Goal: Communication & Community: Answer question/provide support

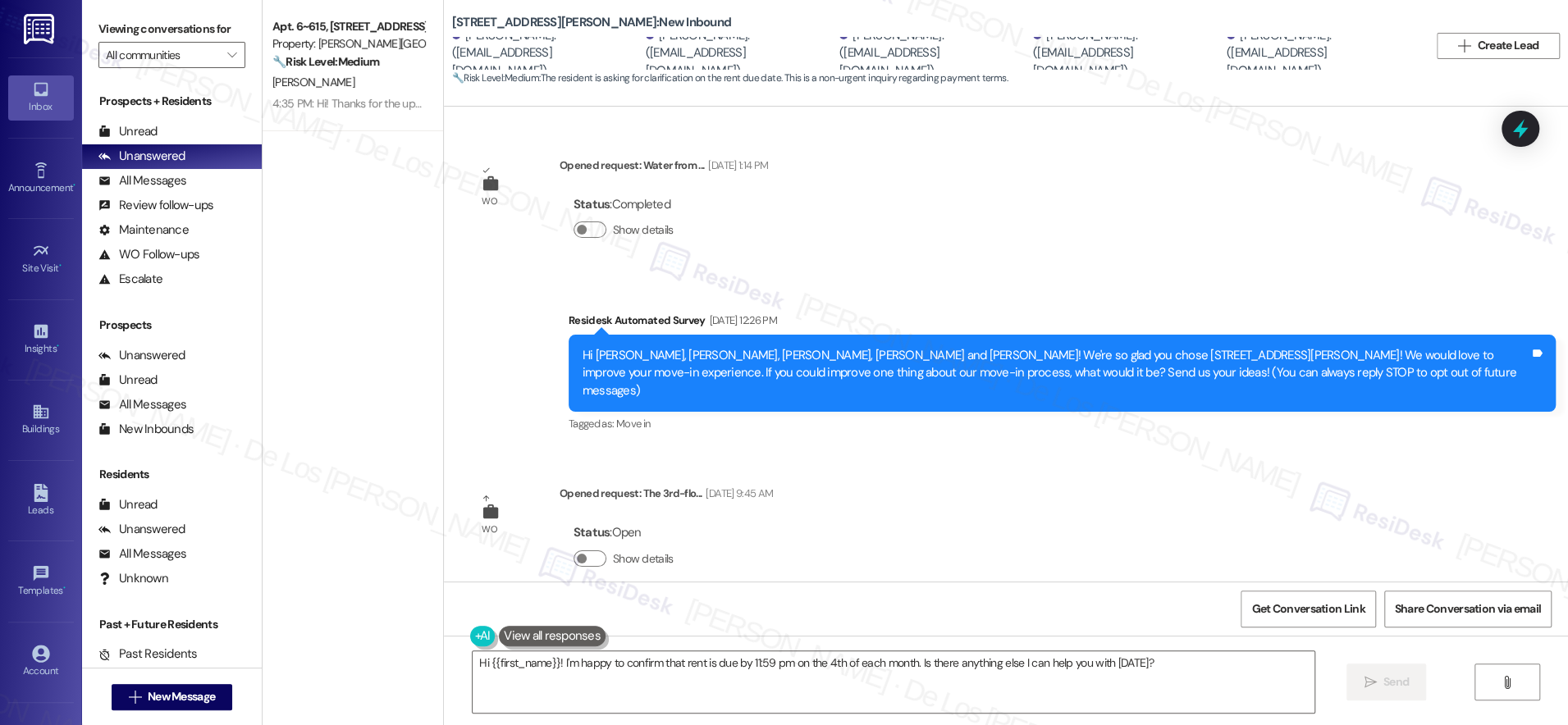
scroll to position [1349, 0]
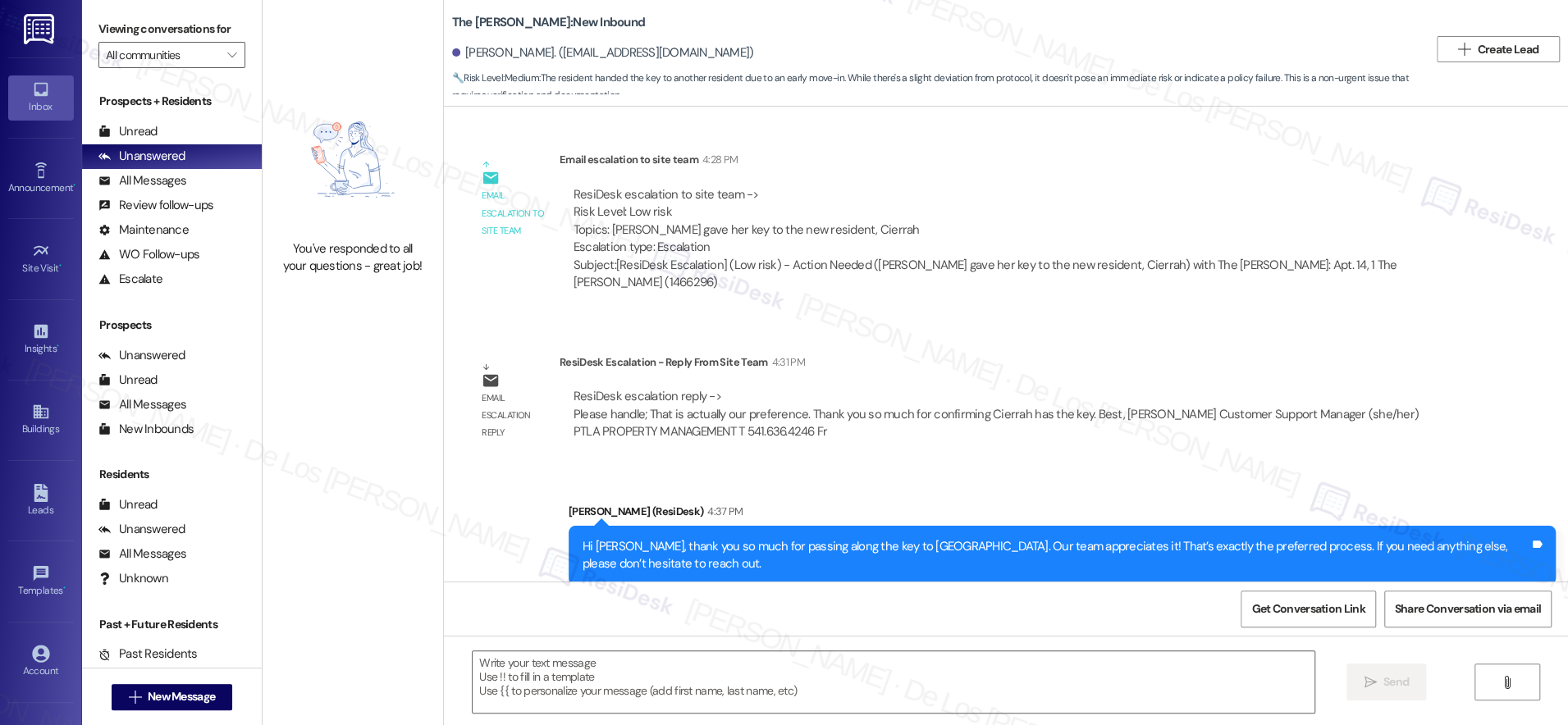
scroll to position [907, 0]
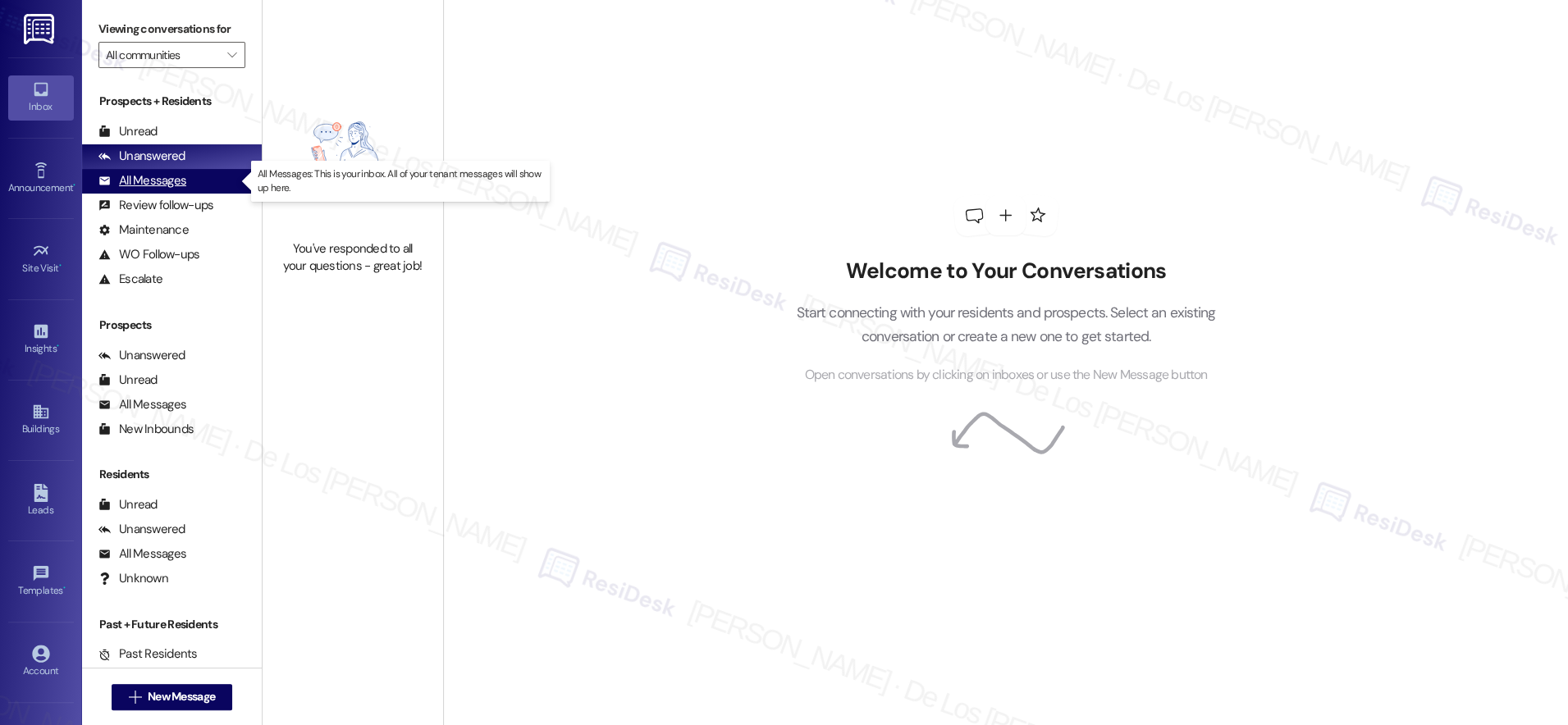
click at [170, 182] on div "All Messages" at bounding box center [142, 181] width 87 height 17
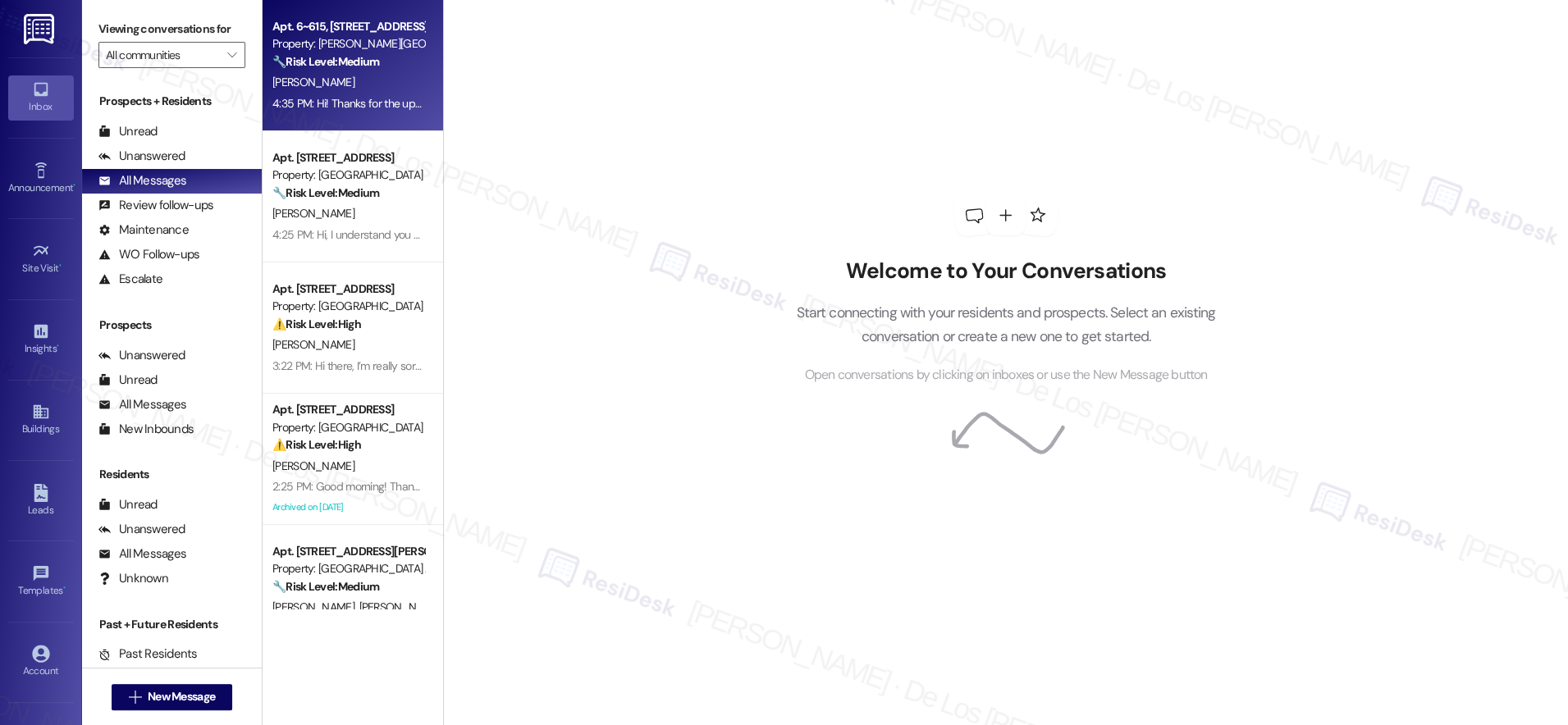
click at [325, 106] on div "4:35 PM: Hi! Thanks for the update. Just to confirm, the sound started after th…" at bounding box center [1344, 103] width 2144 height 15
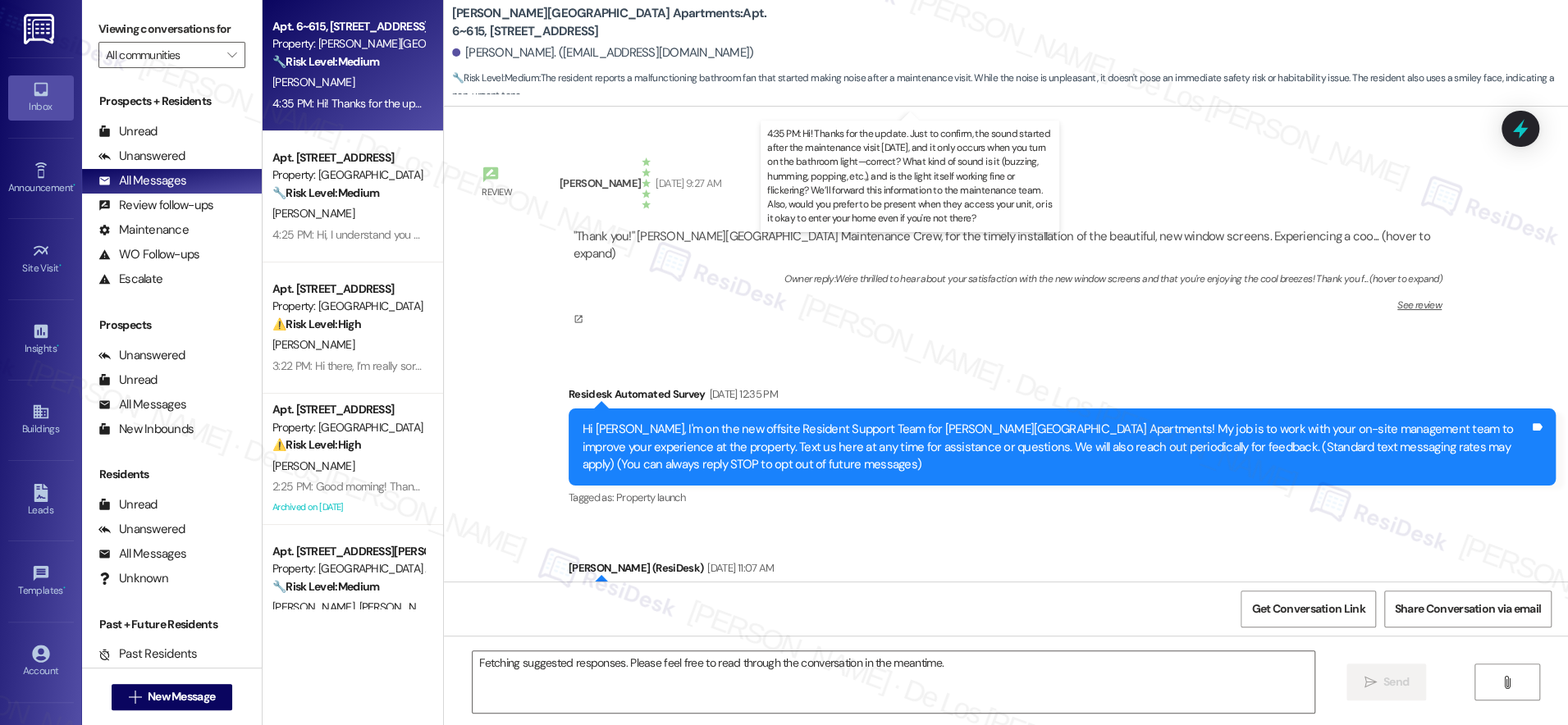
scroll to position [30025, 0]
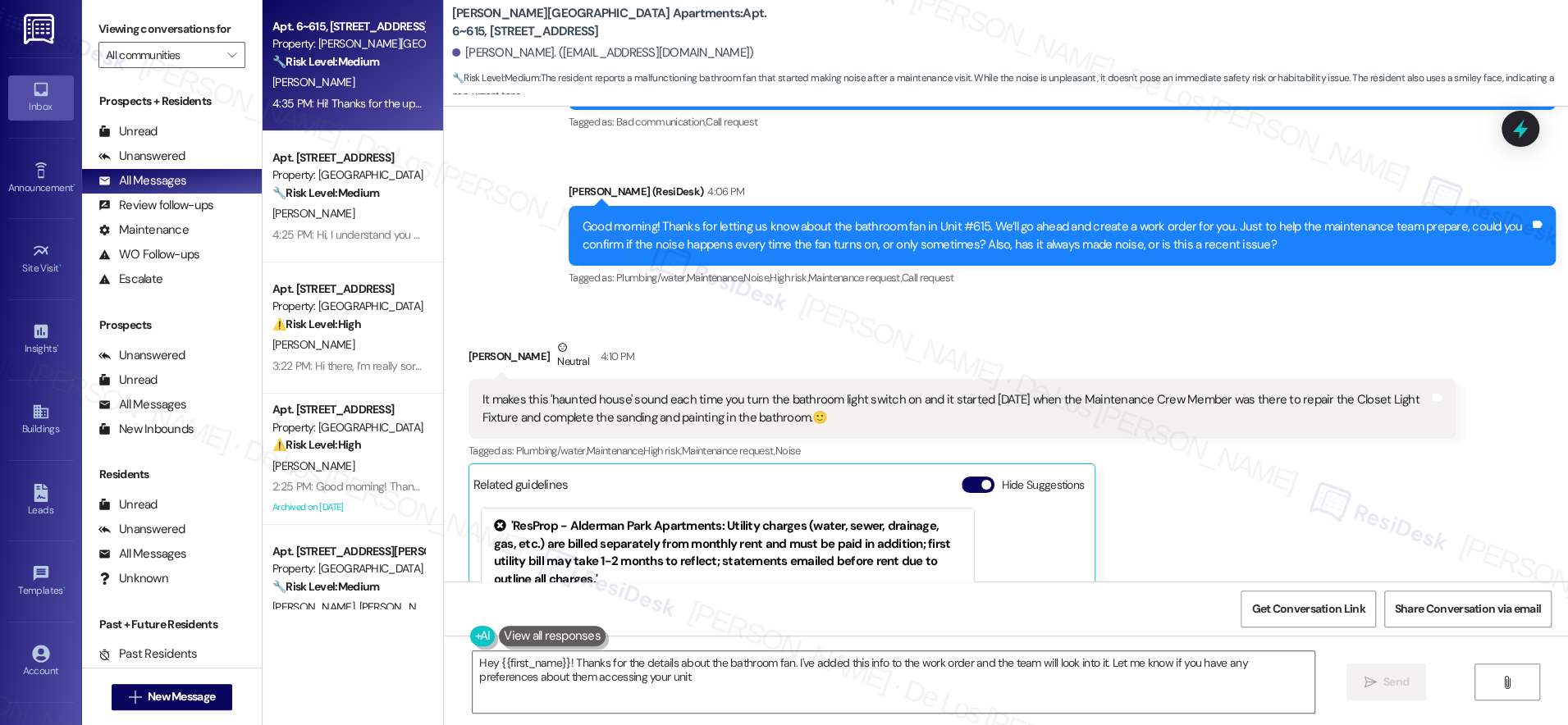
type textarea "Hey {{first_name}}! Thanks for the details about the bathroom fan. I've added t…"
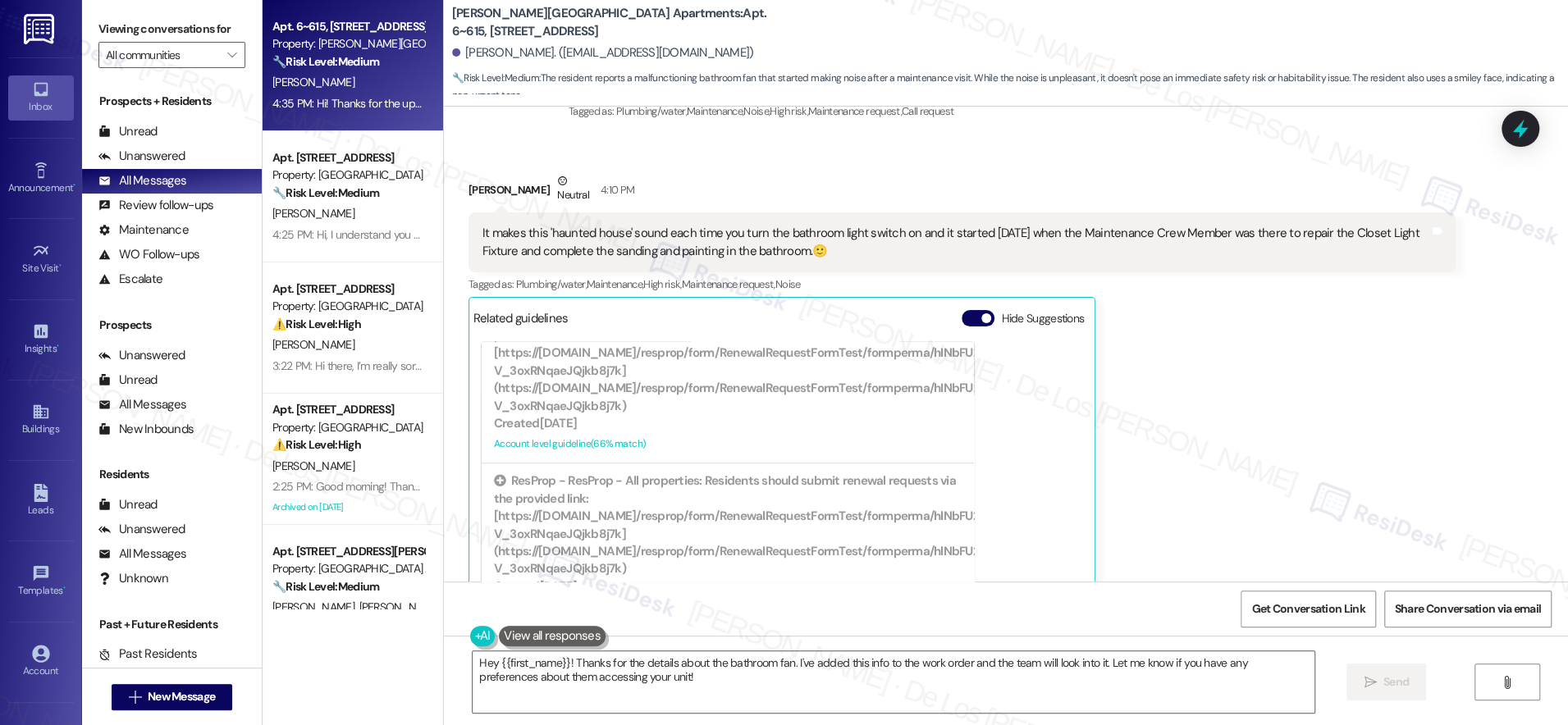
scroll to position [30930, 0]
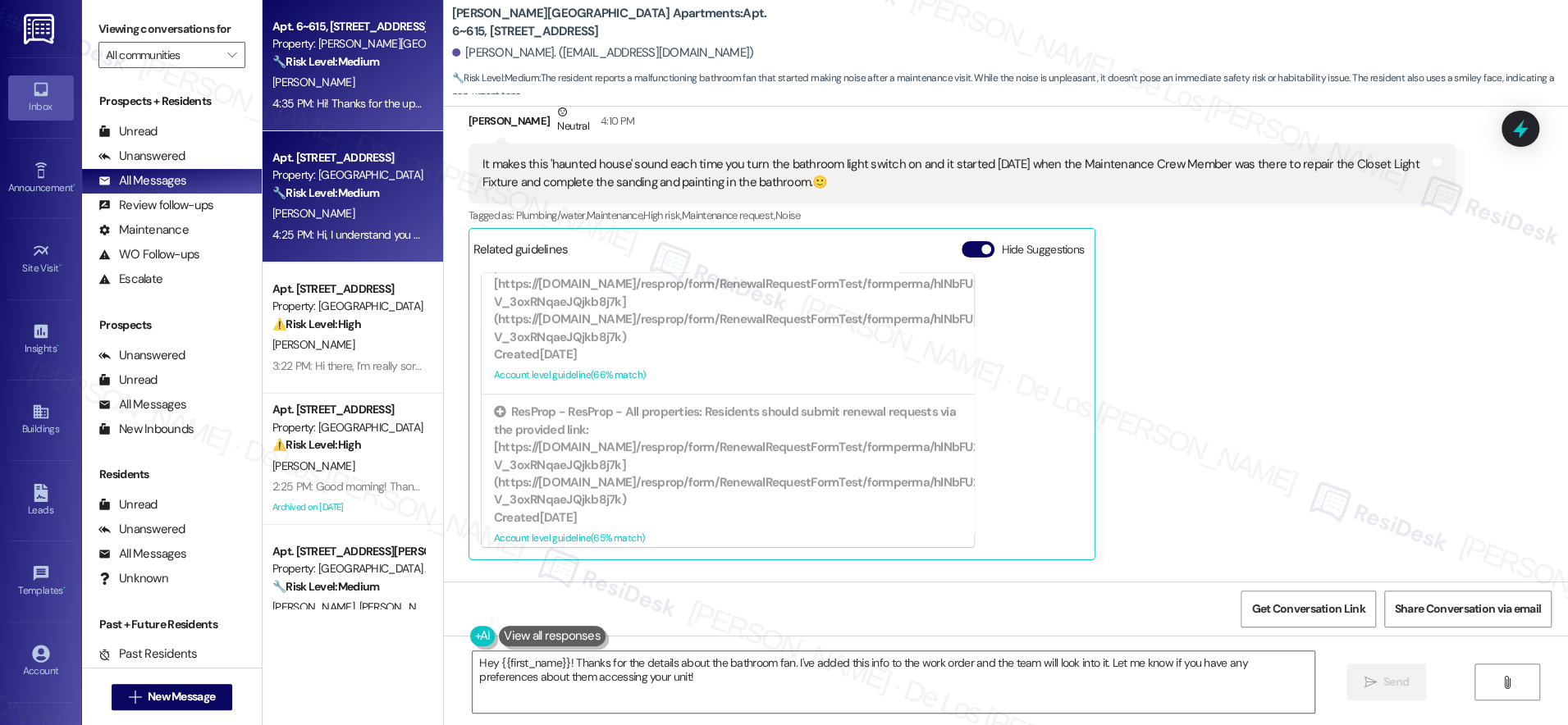
click at [357, 204] on div "A. Cook" at bounding box center [348, 213] width 155 height 20
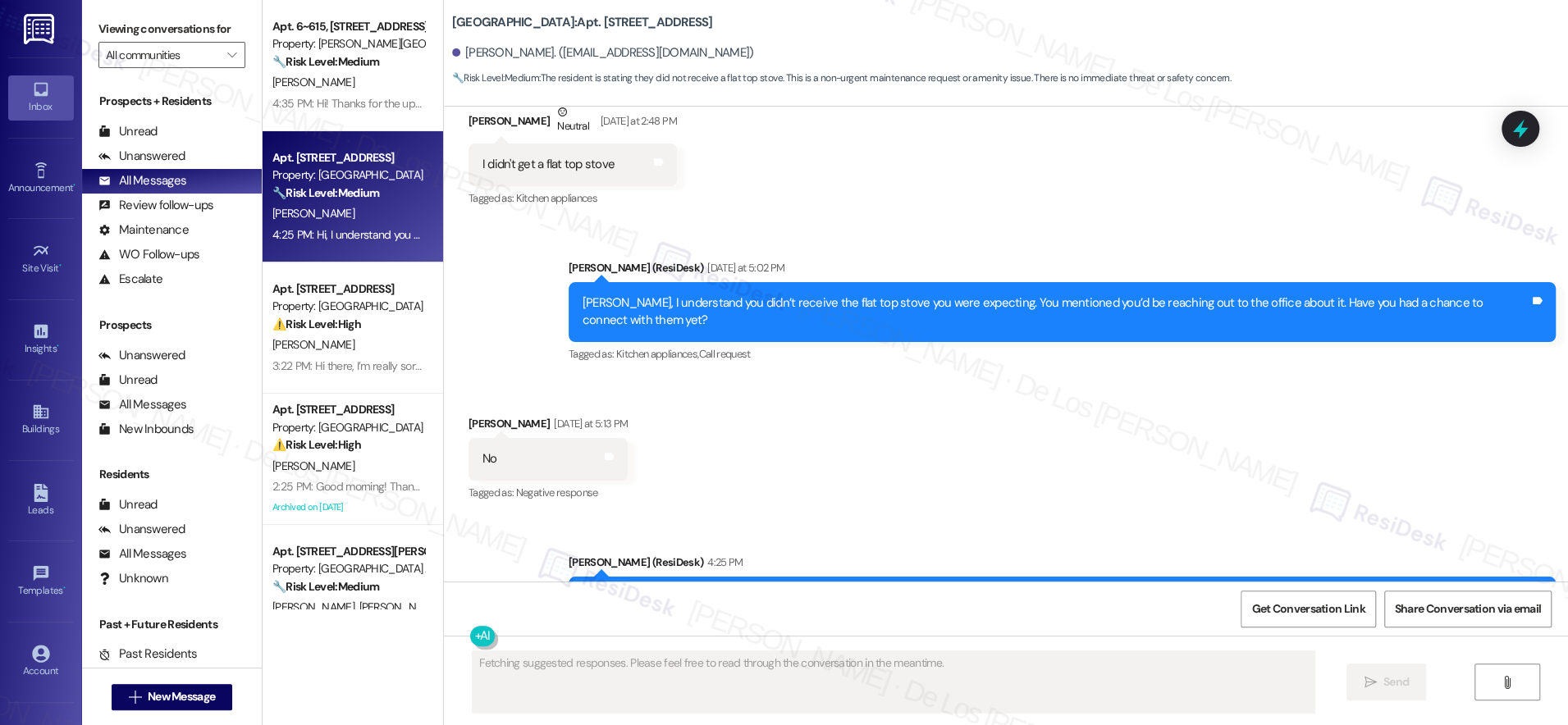
scroll to position [4509, 0]
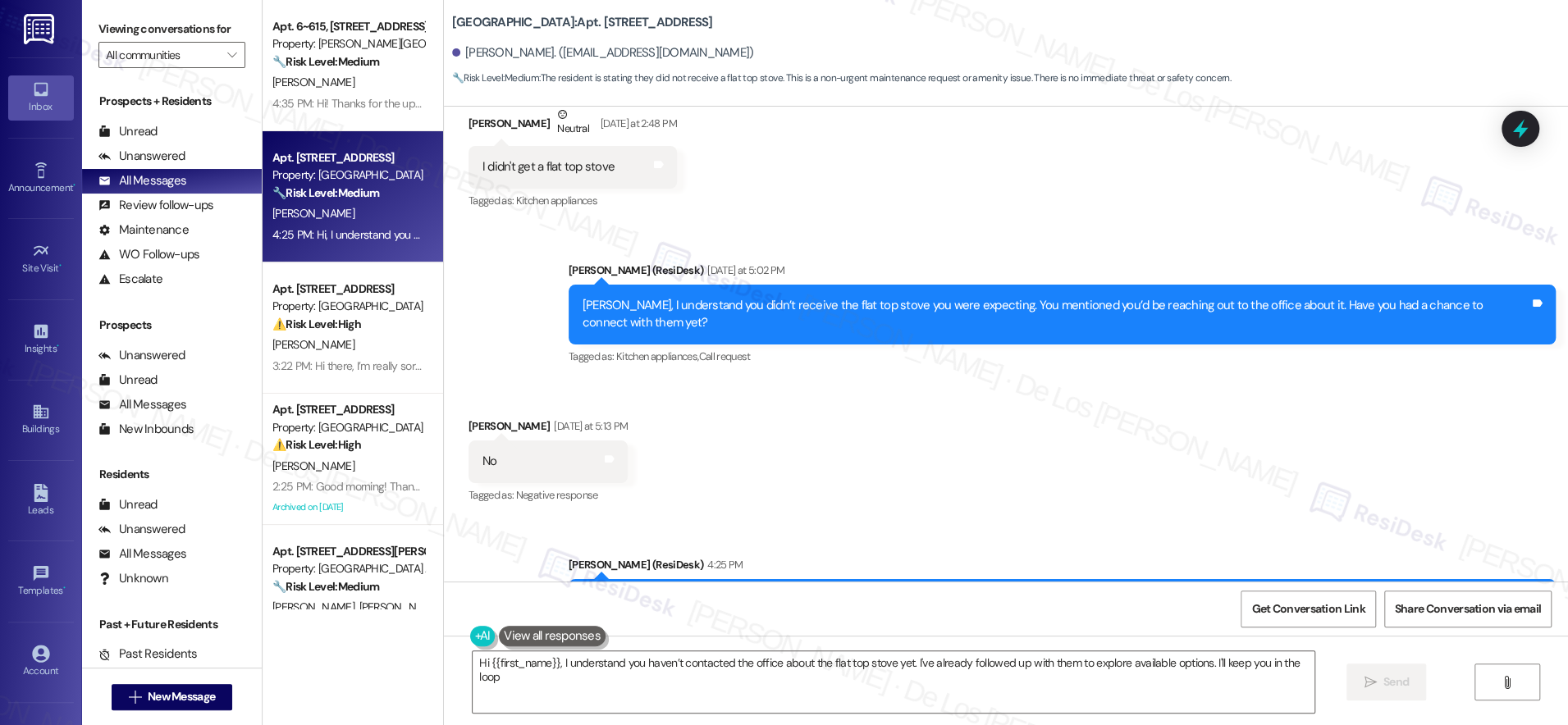
type textarea "Hi {{first_name}}, I understand you haven’t contacted the office about the flat…"
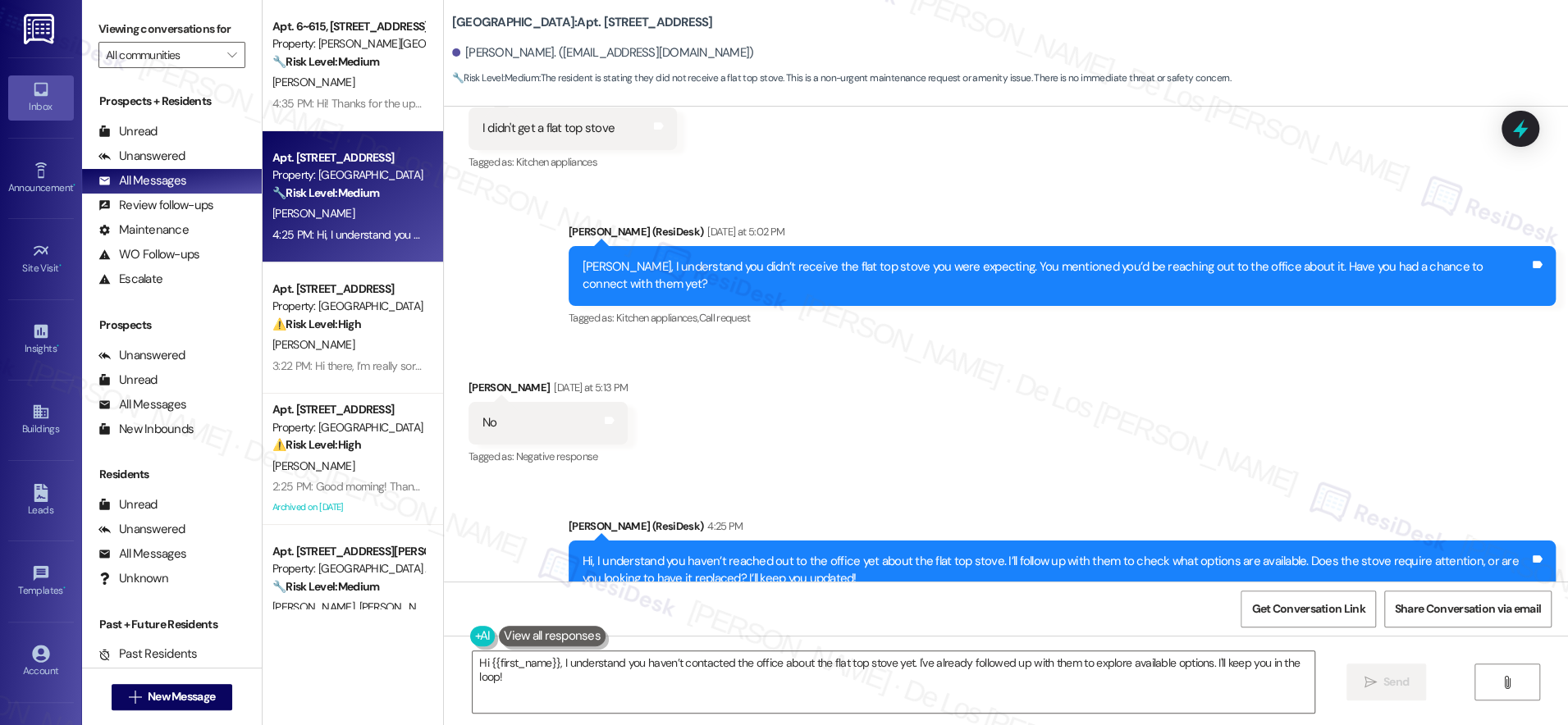
scroll to position [4545, 0]
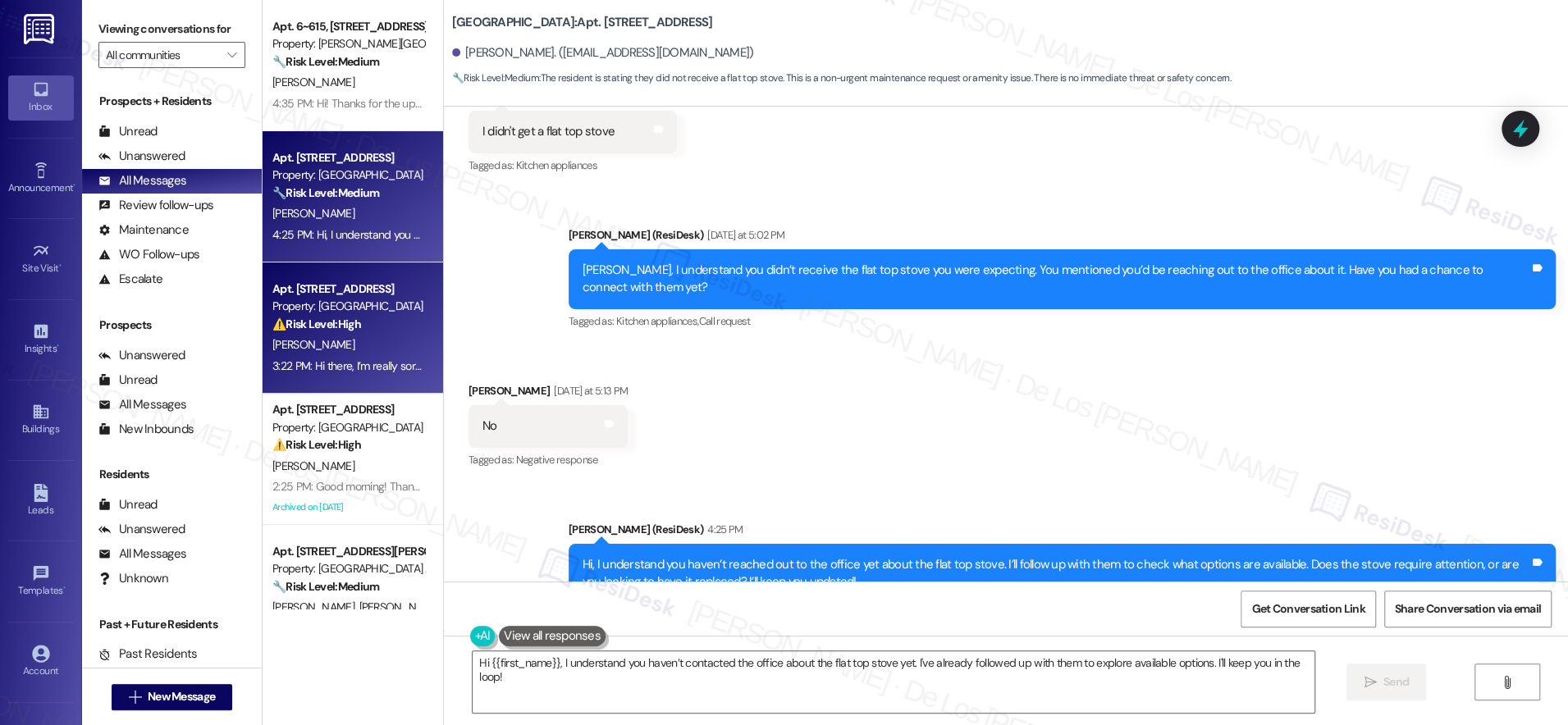
click at [376, 351] on div "P. Blackburn" at bounding box center [348, 344] width 155 height 20
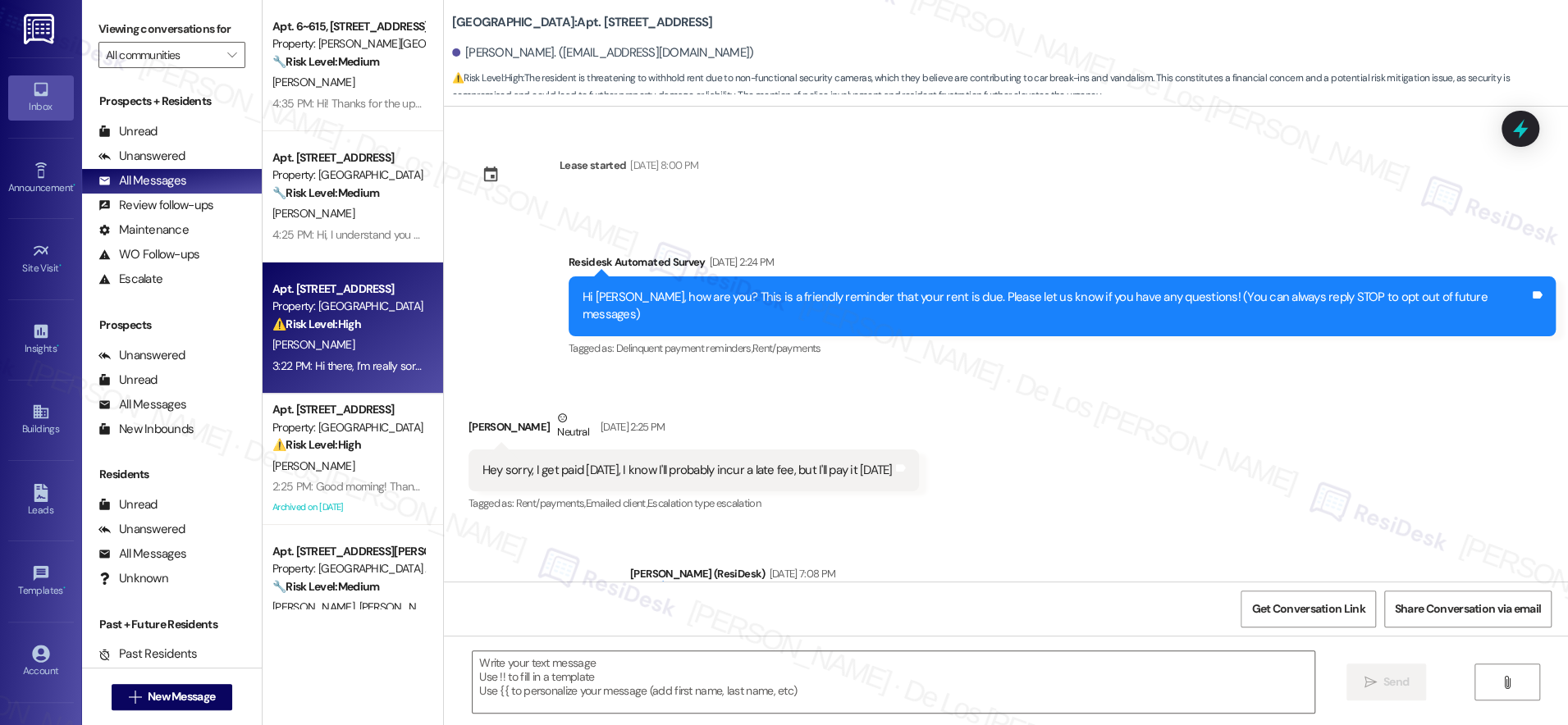
scroll to position [5101, 0]
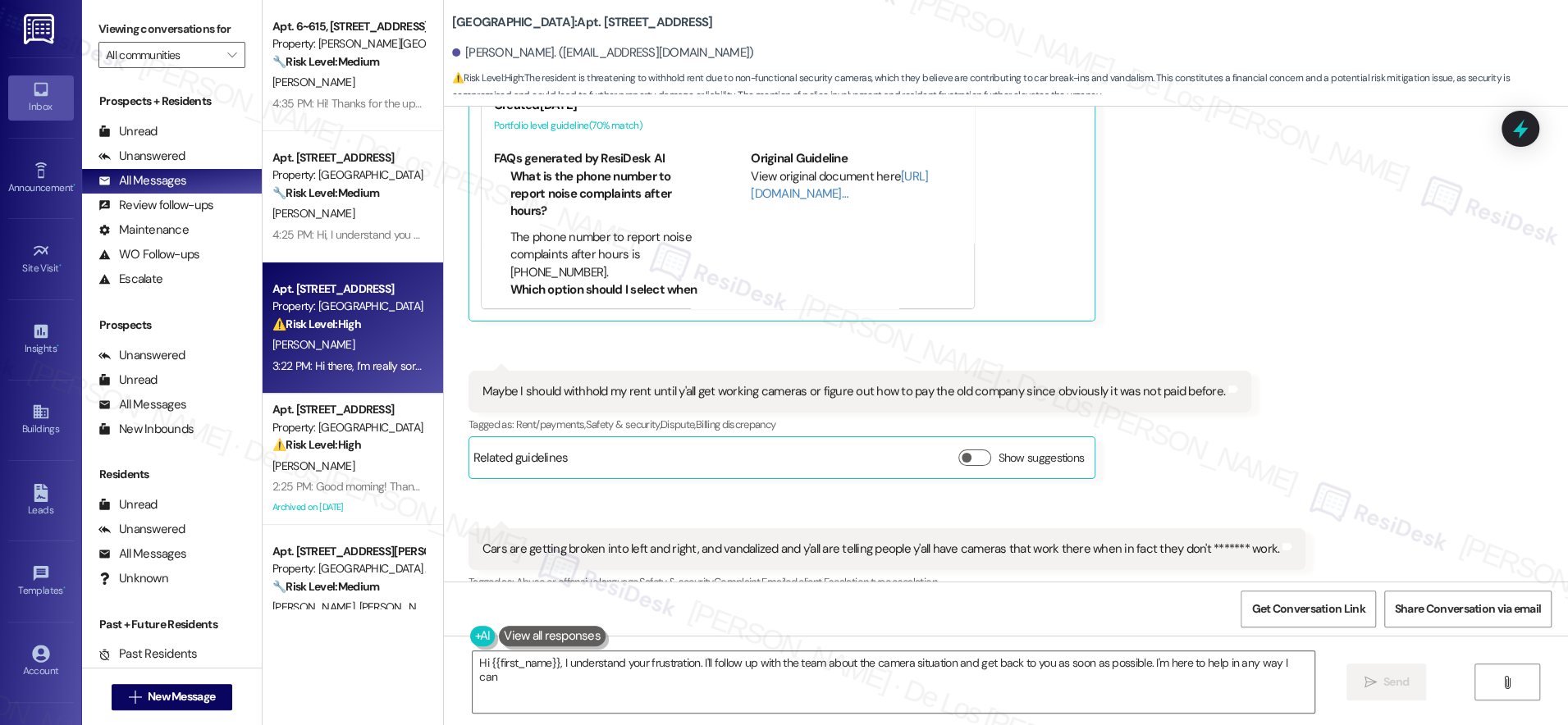
type textarea "Hi {{first_name}}, I understand your frustration. I'll follow up with the team …"
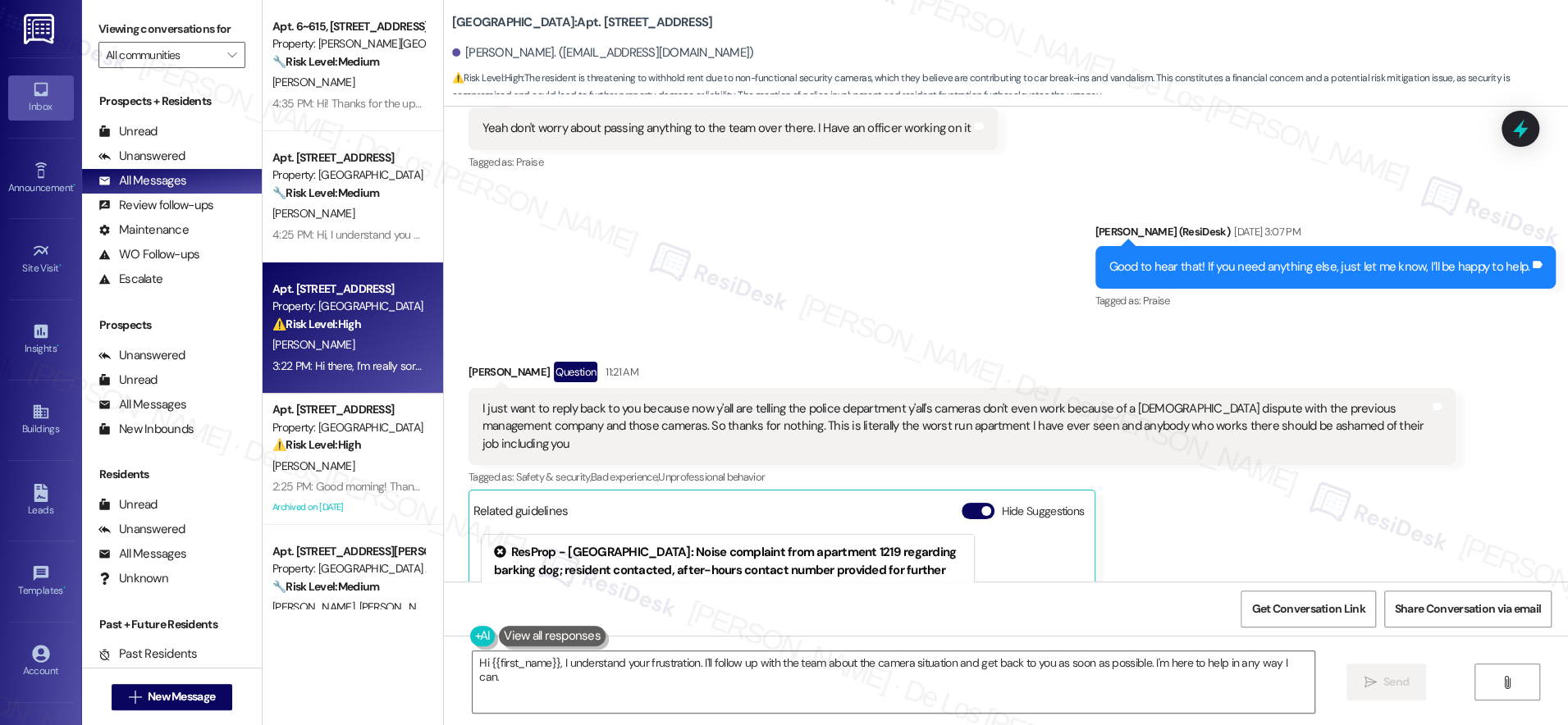
scroll to position [4272, 0]
click at [982, 507] on span "button" at bounding box center [986, 511] width 10 height 10
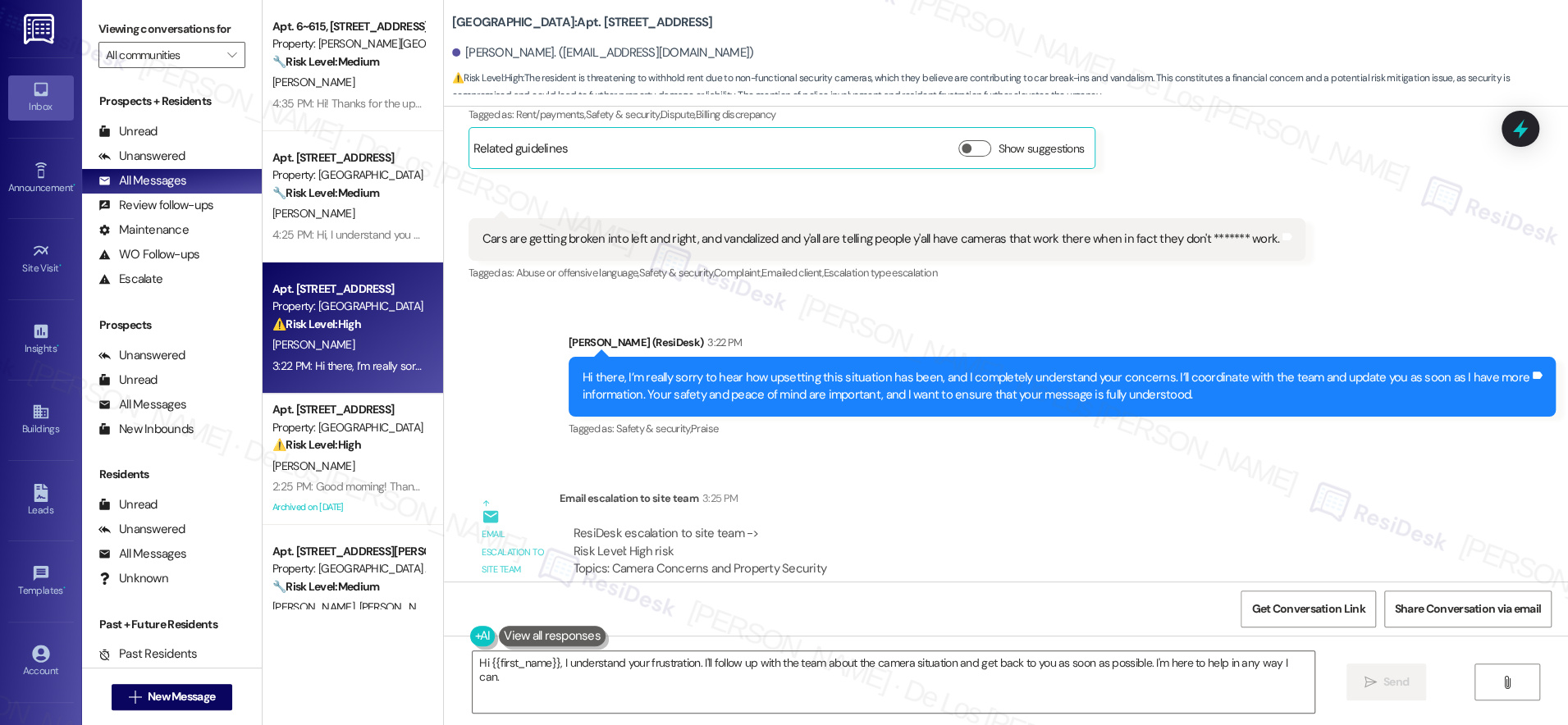
scroll to position [4811, 0]
